Goal: Check status: Check status

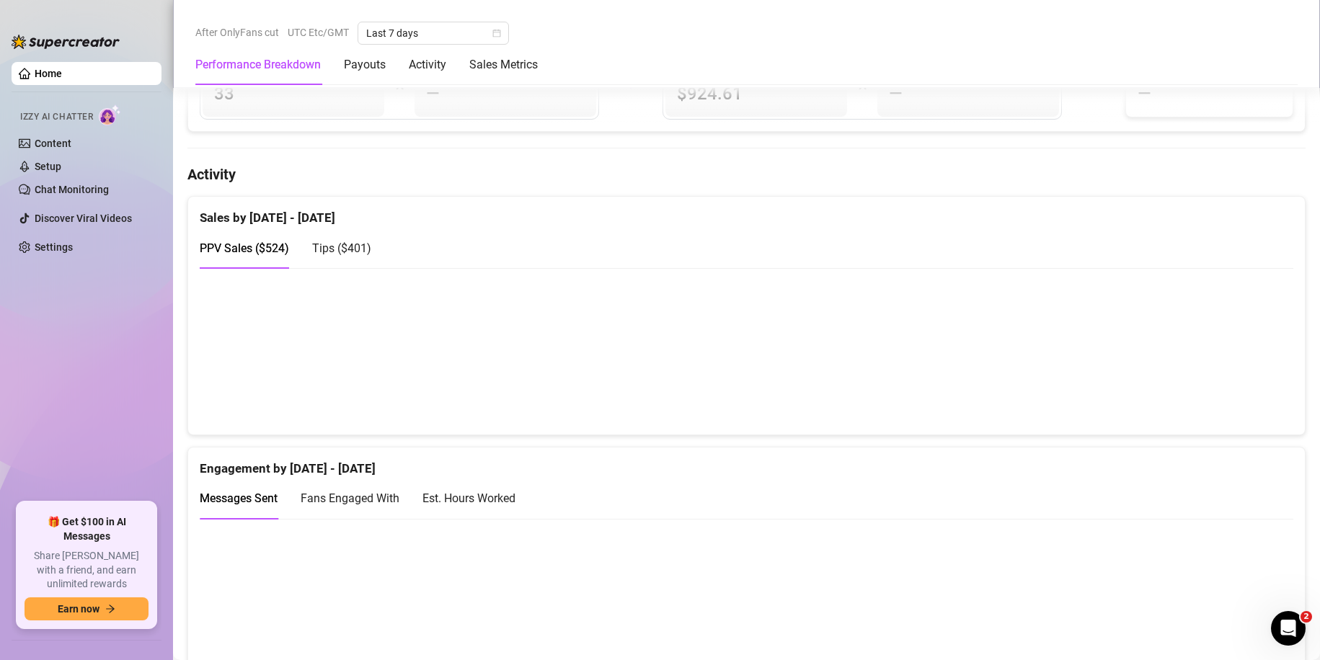
scroll to position [721, 0]
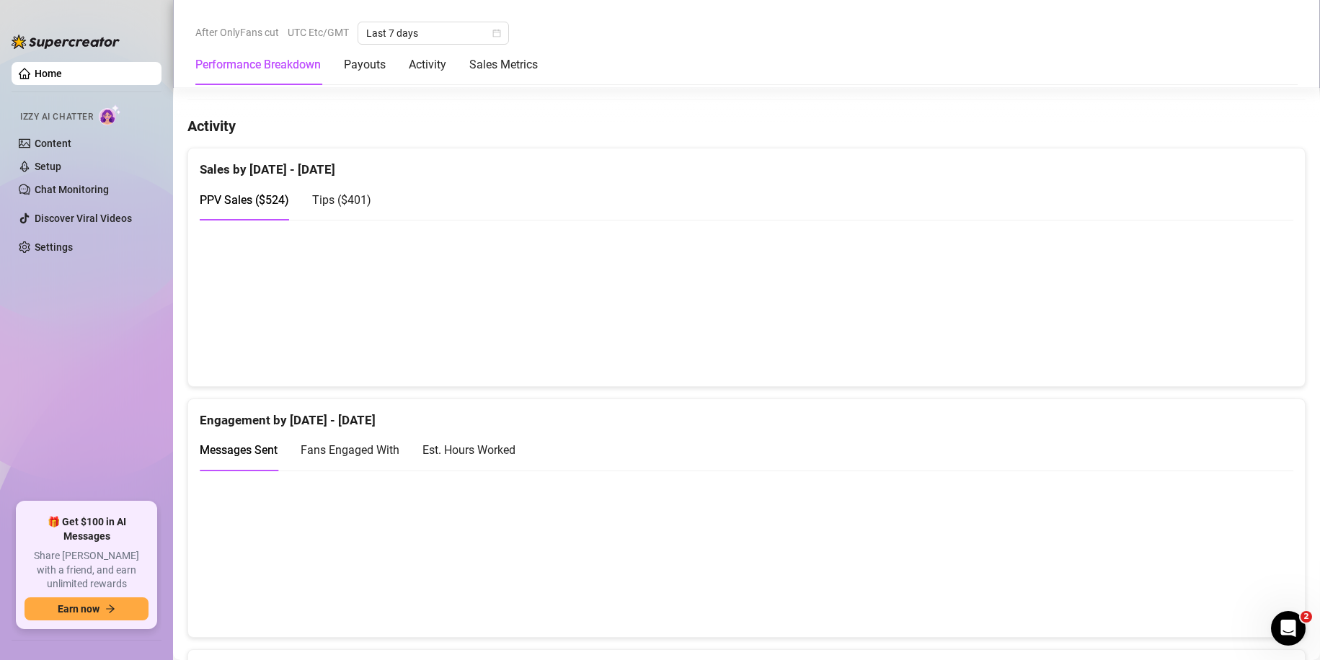
click at [342, 206] on span "Tips ( $401 )" at bounding box center [341, 200] width 59 height 14
click at [231, 207] on div "PPV Sales ( $524 )" at bounding box center [244, 200] width 89 height 18
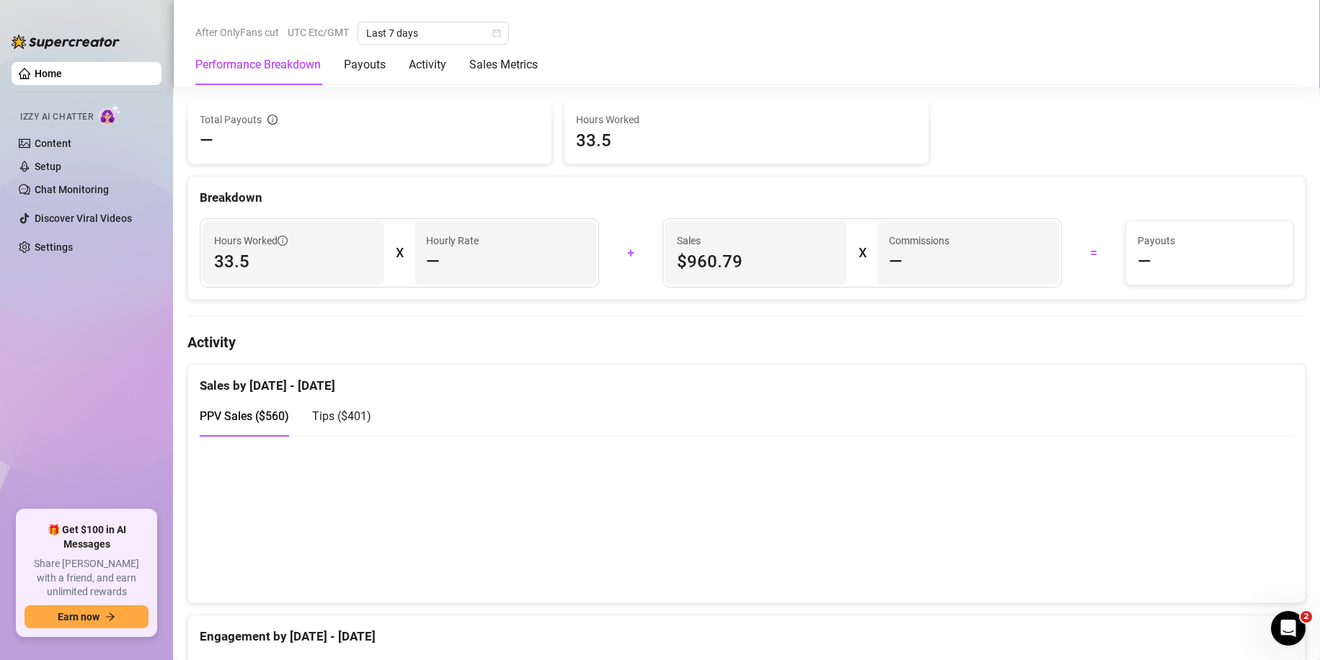
scroll to position [721, 0]
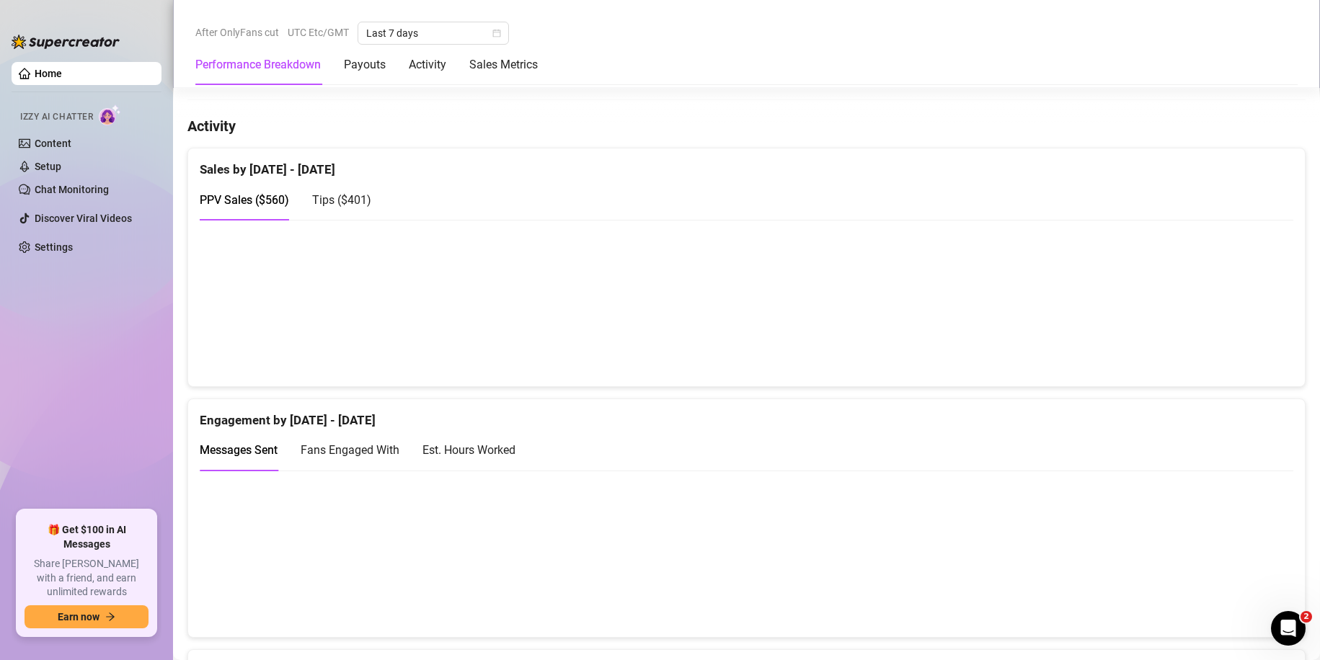
click at [333, 200] on span "Tips ( $401 )" at bounding box center [341, 200] width 59 height 14
click at [234, 197] on span "PPV Sales ( $560 )" at bounding box center [244, 200] width 89 height 14
click at [338, 186] on div "Tips ( $401 )" at bounding box center [341, 199] width 59 height 41
click at [237, 197] on span "PPV Sales ( $560 )" at bounding box center [244, 200] width 89 height 14
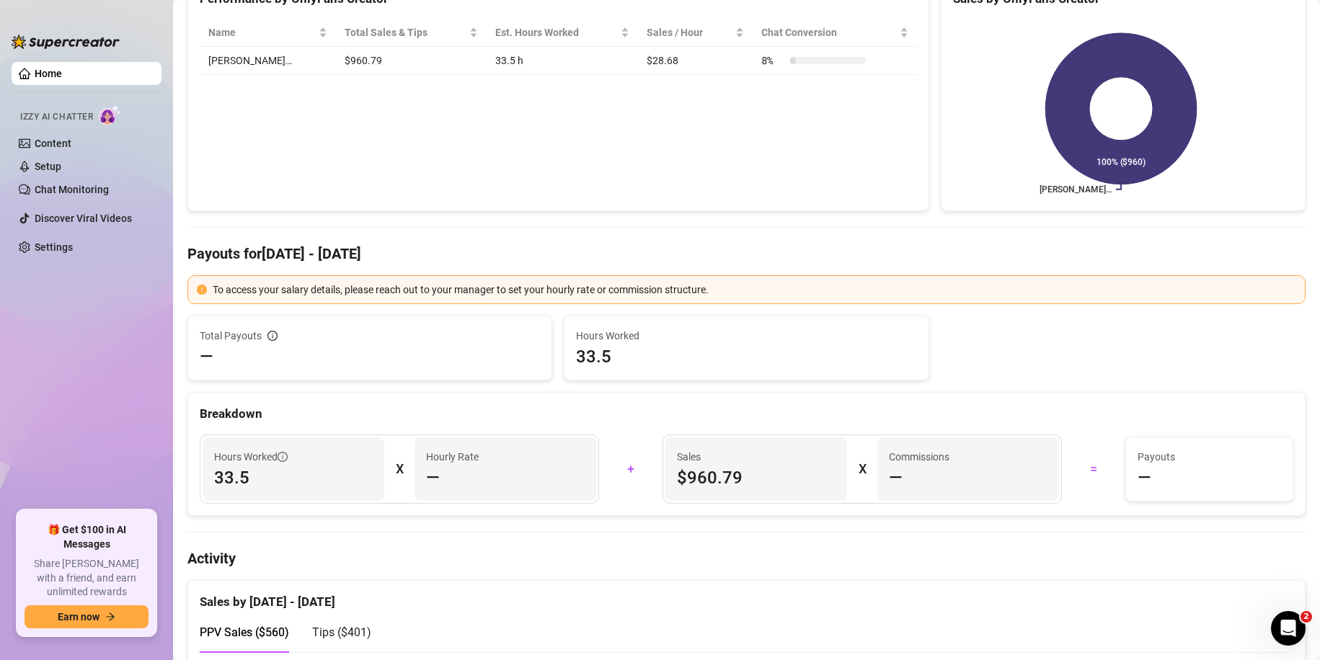
scroll to position [0, 0]
